Goal: Communication & Community: Answer question/provide support

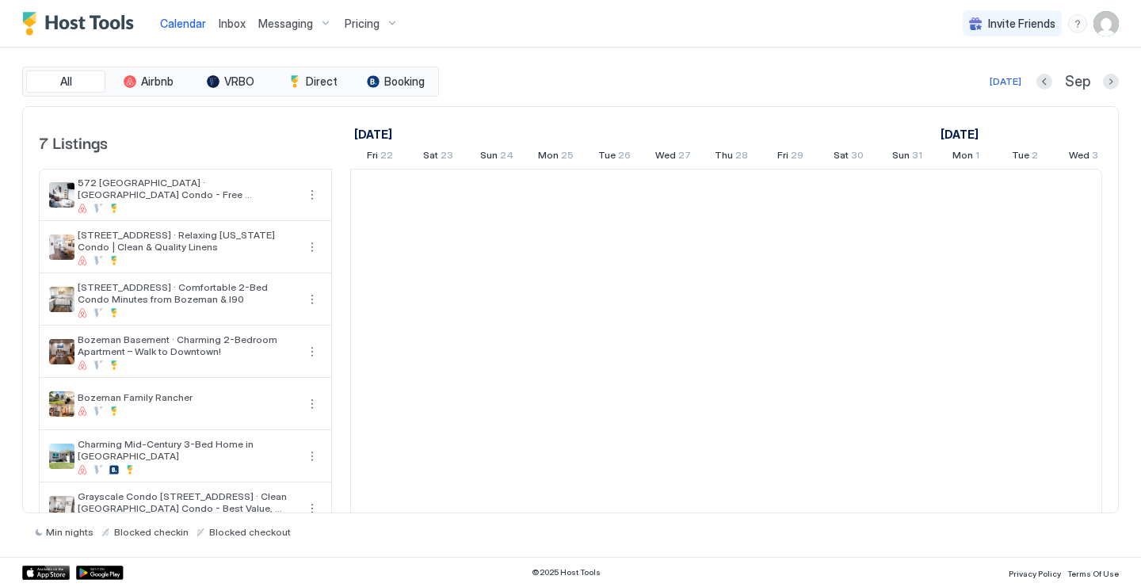
scroll to position [0, 880]
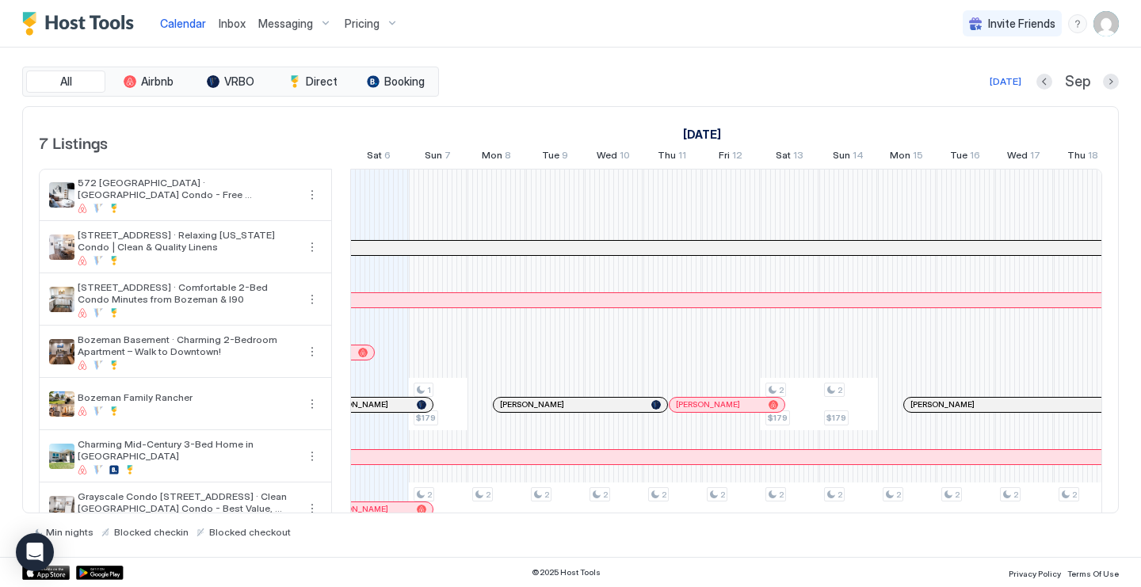
click at [233, 22] on span "Inbox" at bounding box center [232, 23] width 27 height 13
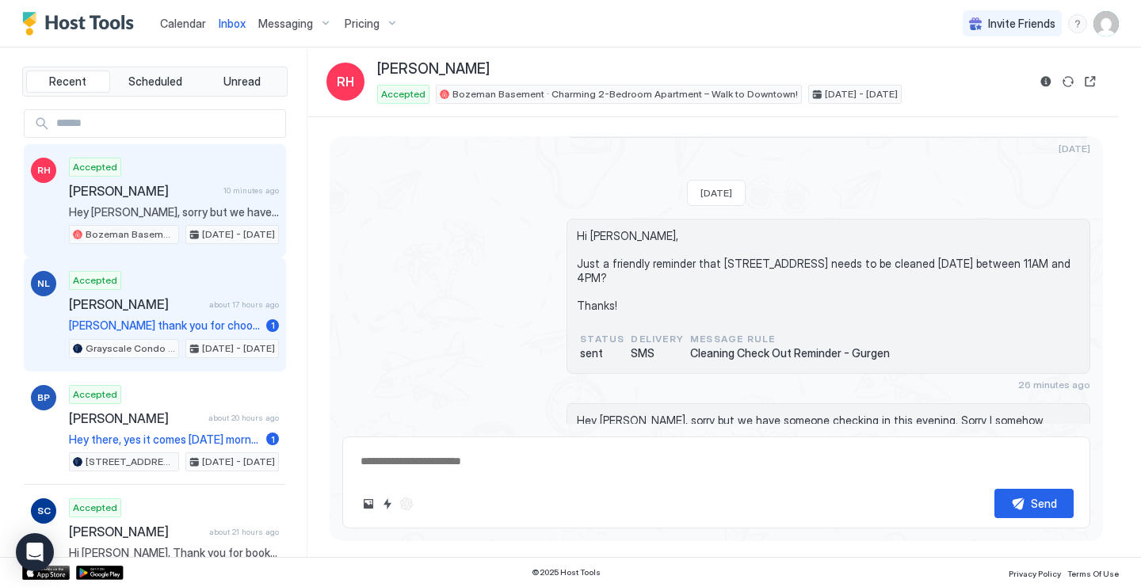
scroll to position [1277, 0]
click at [192, 285] on div "Accepted [PERSON_NAME] about 17 hours ago [PERSON_NAME] thank you for choosing …" at bounding box center [174, 314] width 210 height 87
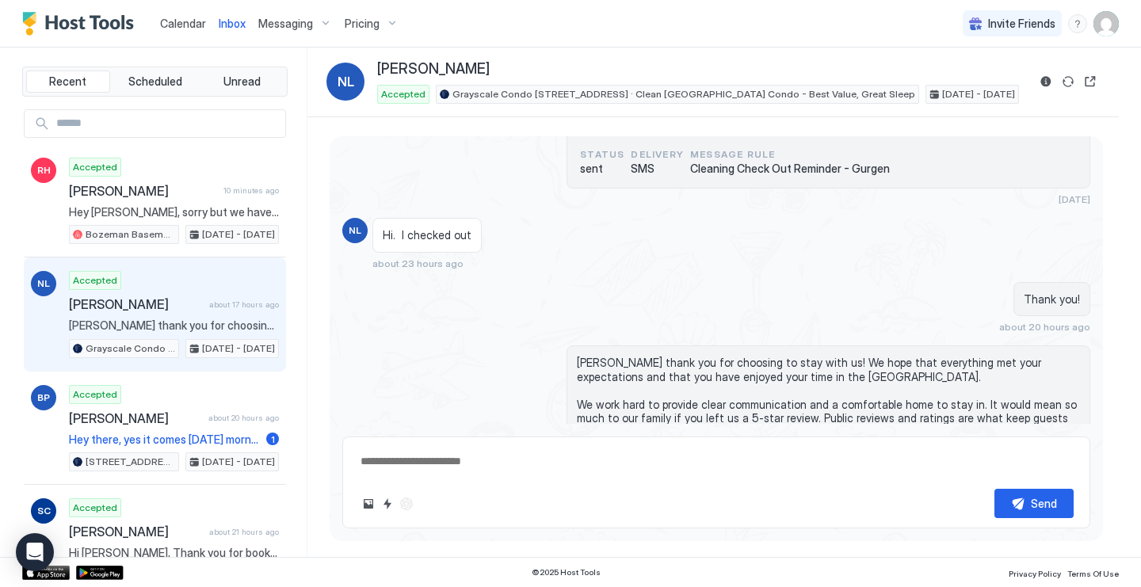
scroll to position [2048, 0]
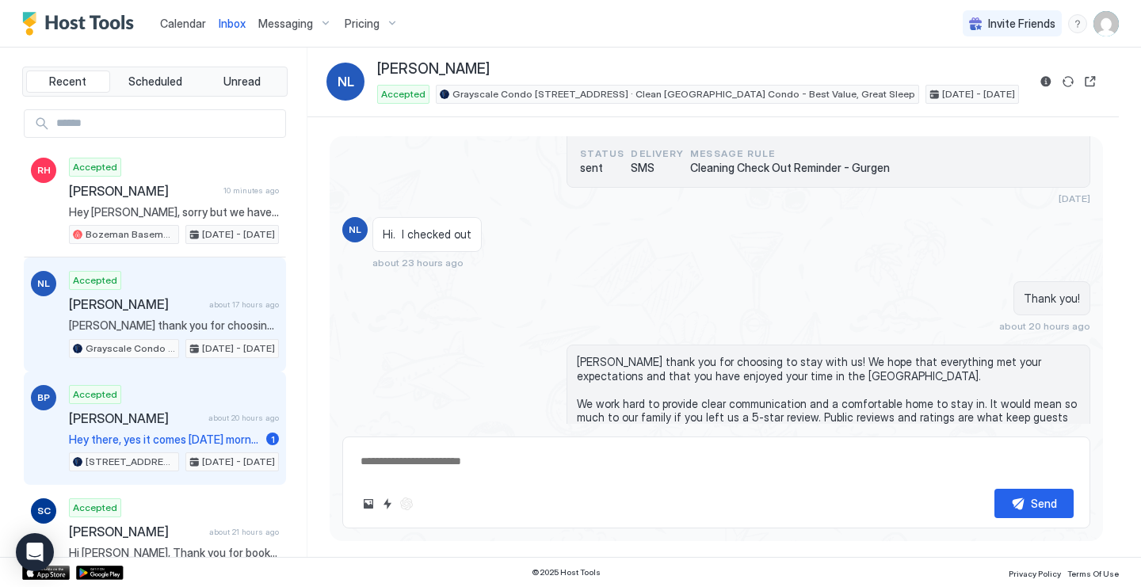
click at [211, 397] on div "Accepted [PERSON_NAME] about 20 hours ago Hey there, yes it comes [DATE] mornin…" at bounding box center [174, 428] width 210 height 87
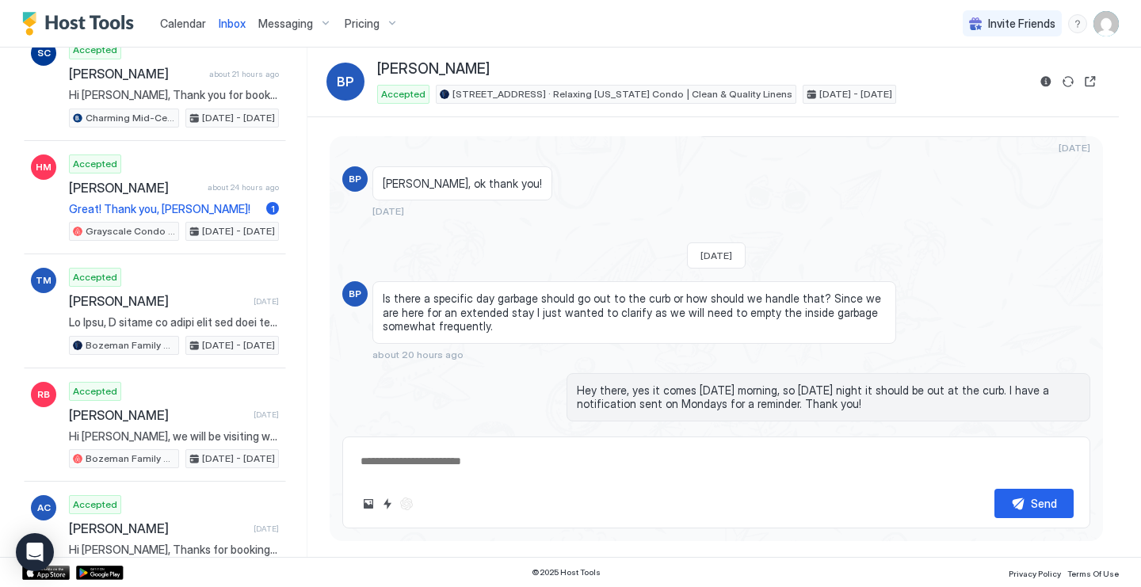
scroll to position [460, 0]
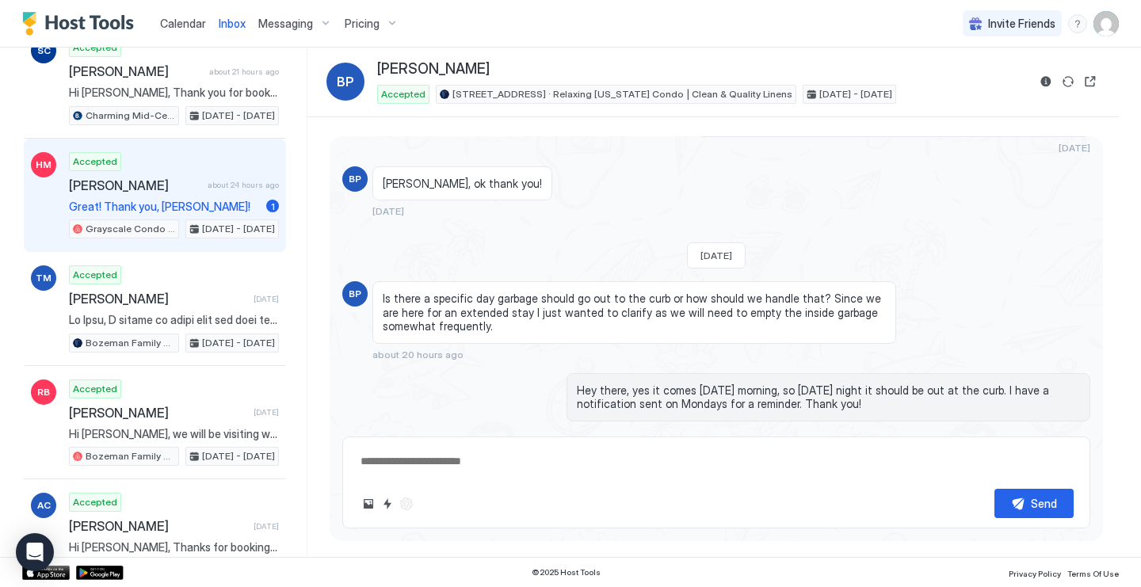
click at [197, 182] on span "[PERSON_NAME]" at bounding box center [135, 186] width 132 height 16
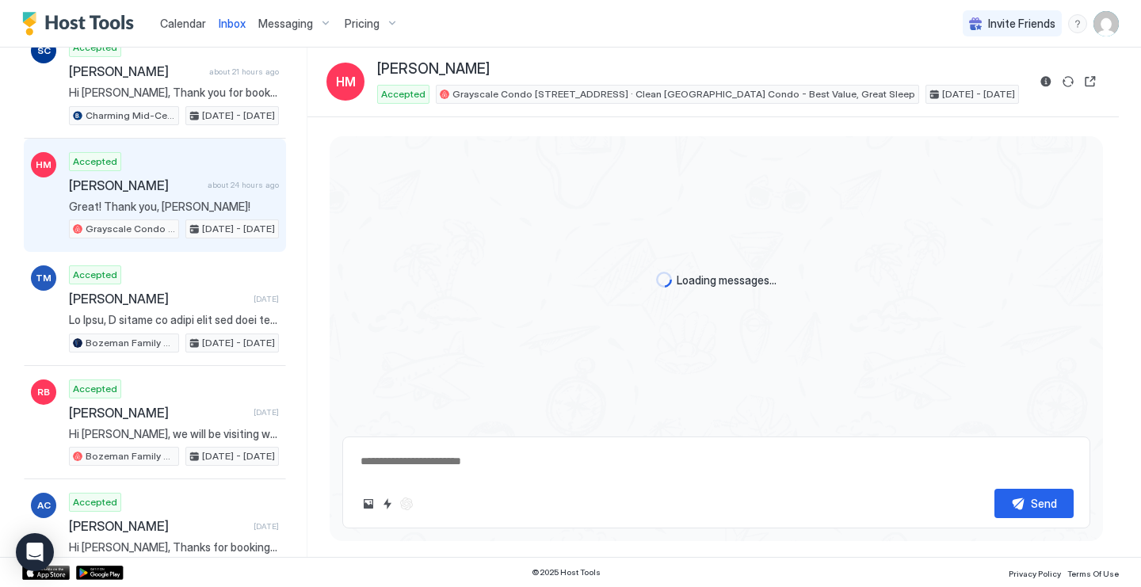
scroll to position [83, 0]
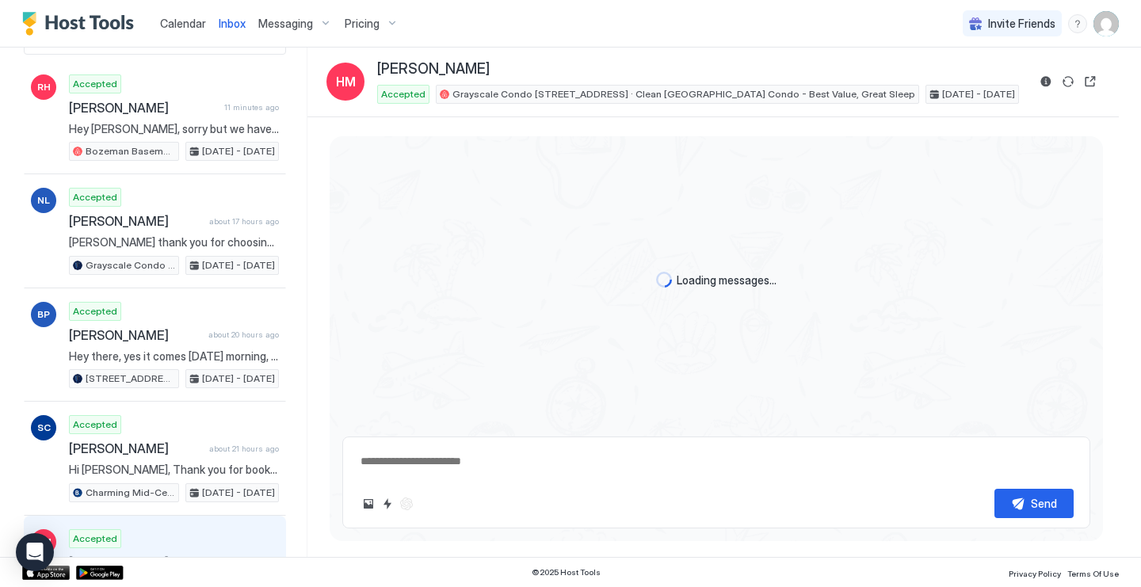
type textarea "*"
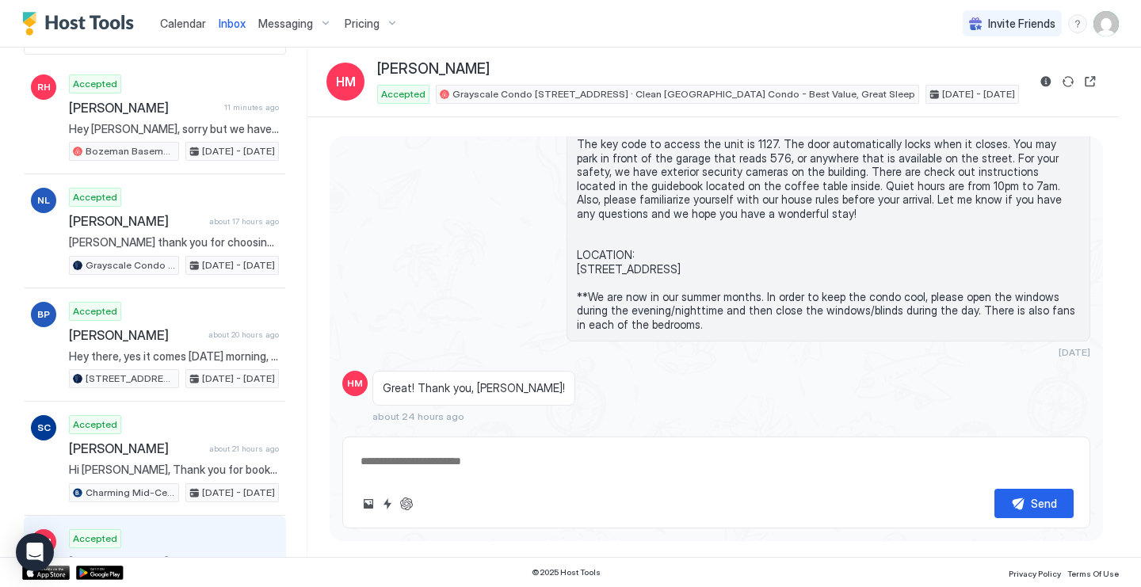
click at [190, 25] on span "Calendar" at bounding box center [183, 23] width 46 height 13
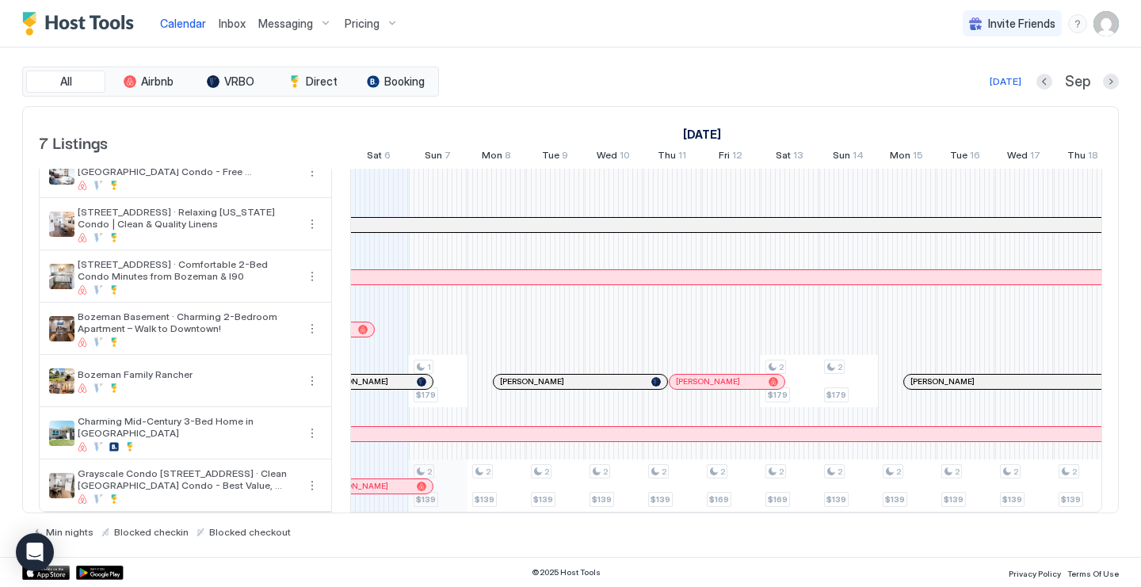
scroll to position [0, 816]
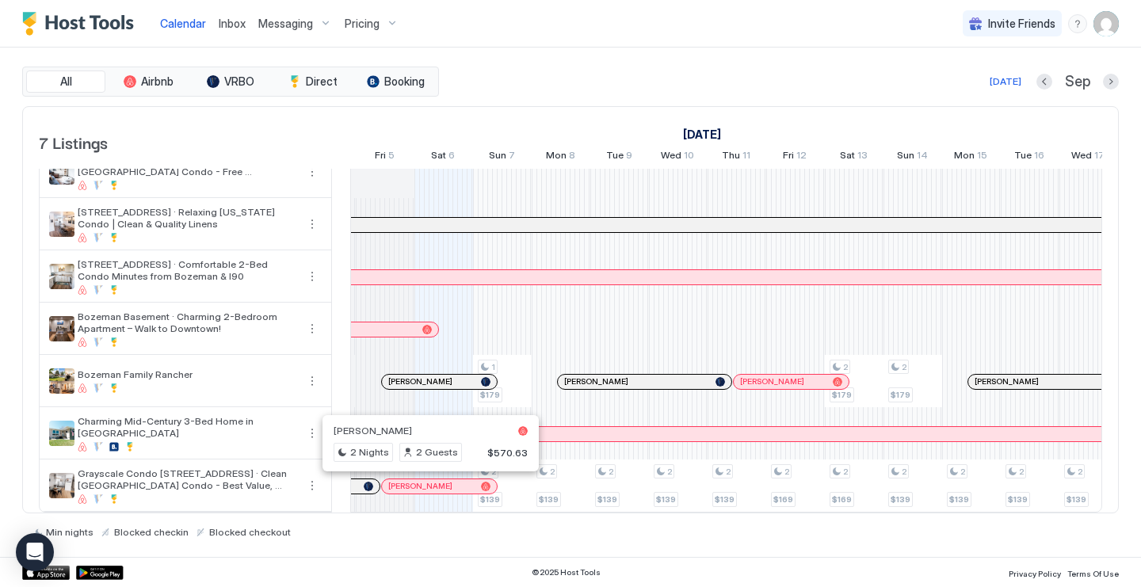
click at [424, 488] on div at bounding box center [424, 486] width 13 height 13
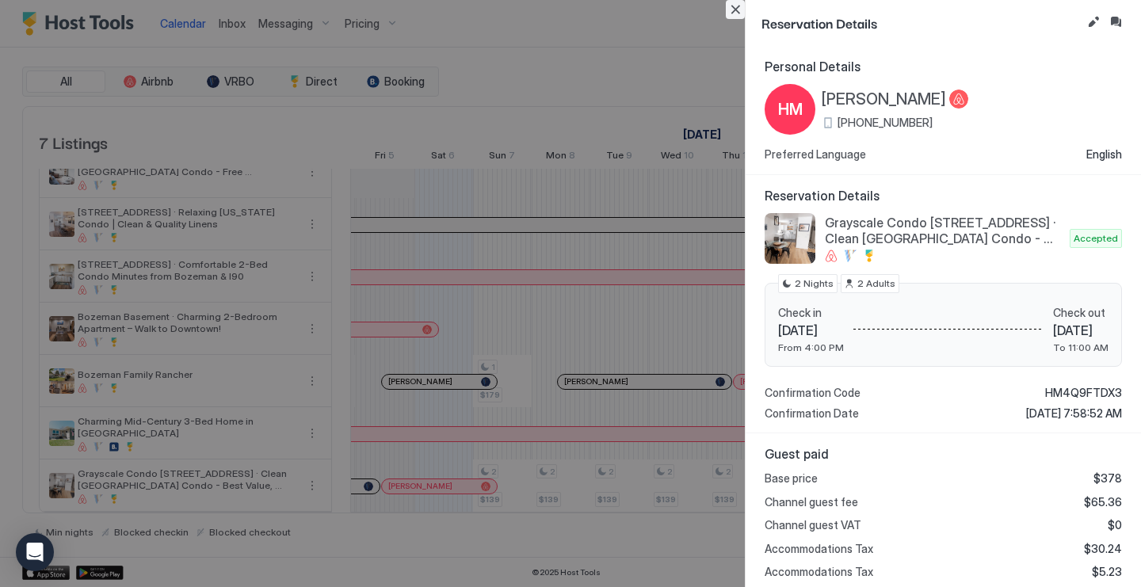
click at [733, 10] on button "Close" at bounding box center [735, 9] width 19 height 19
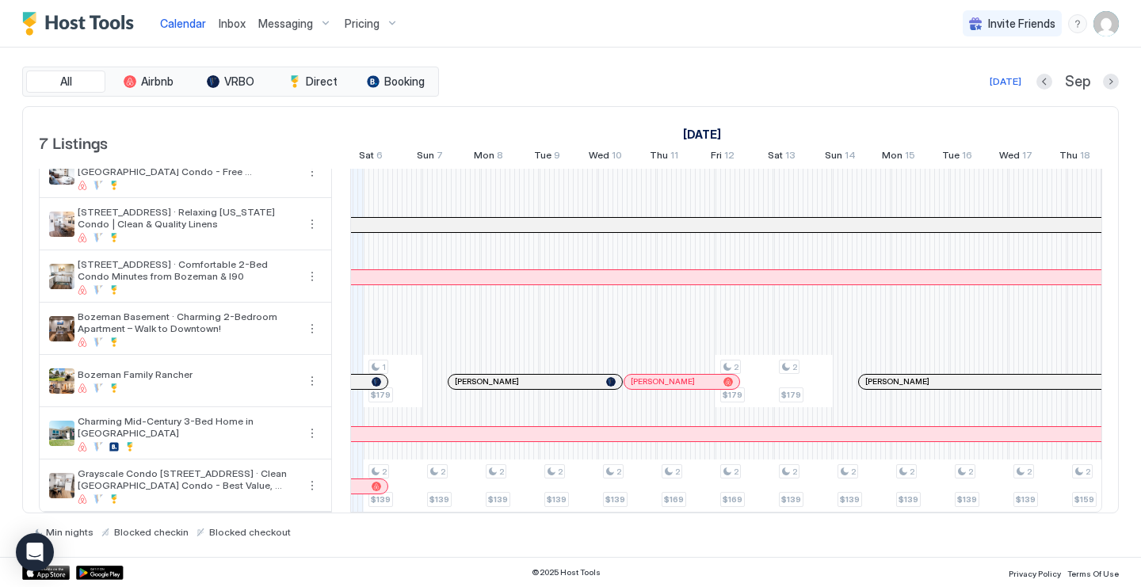
scroll to position [0, 0]
